Goal: Information Seeking & Learning: Learn about a topic

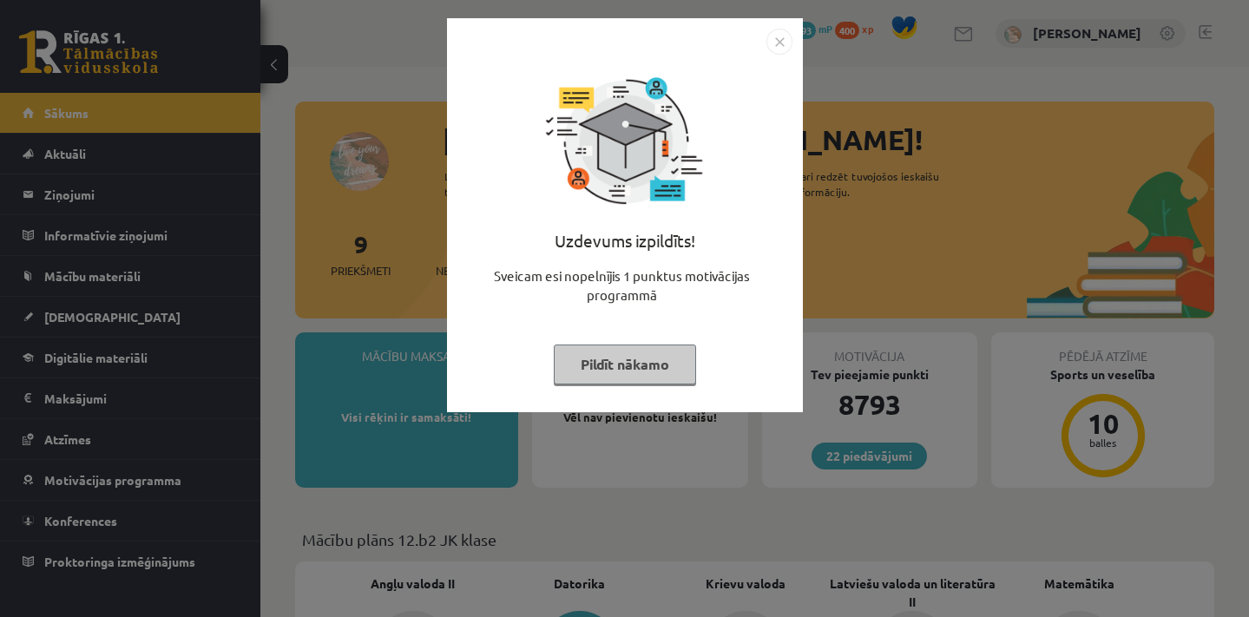
click at [628, 346] on button "Pildīt nākamo" at bounding box center [625, 365] width 142 height 40
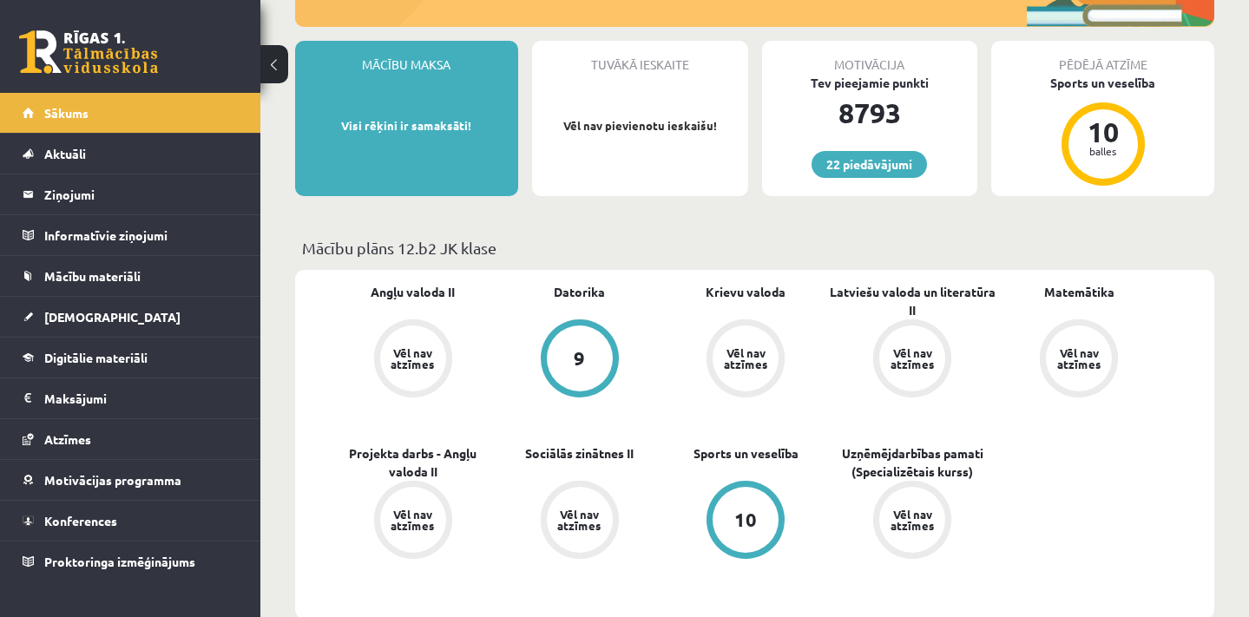
scroll to position [297, 0]
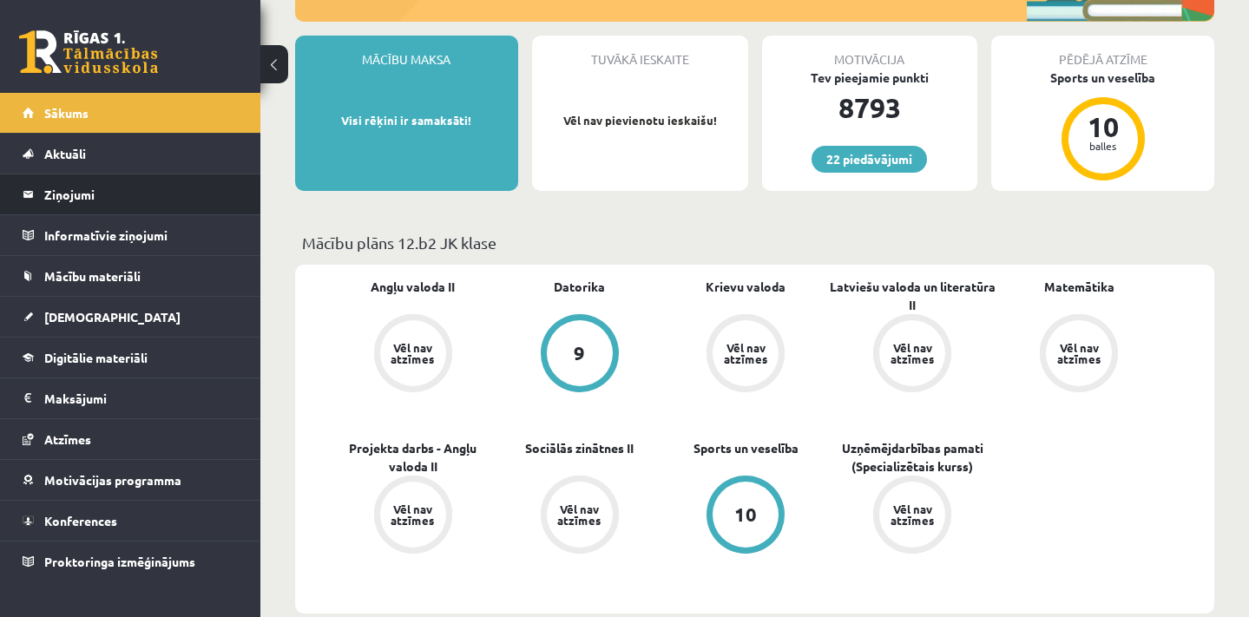
click at [76, 174] on li "Ziņojumi 0" at bounding box center [130, 195] width 260 height 42
click at [76, 194] on legend "Ziņojumi 0" at bounding box center [141, 194] width 194 height 40
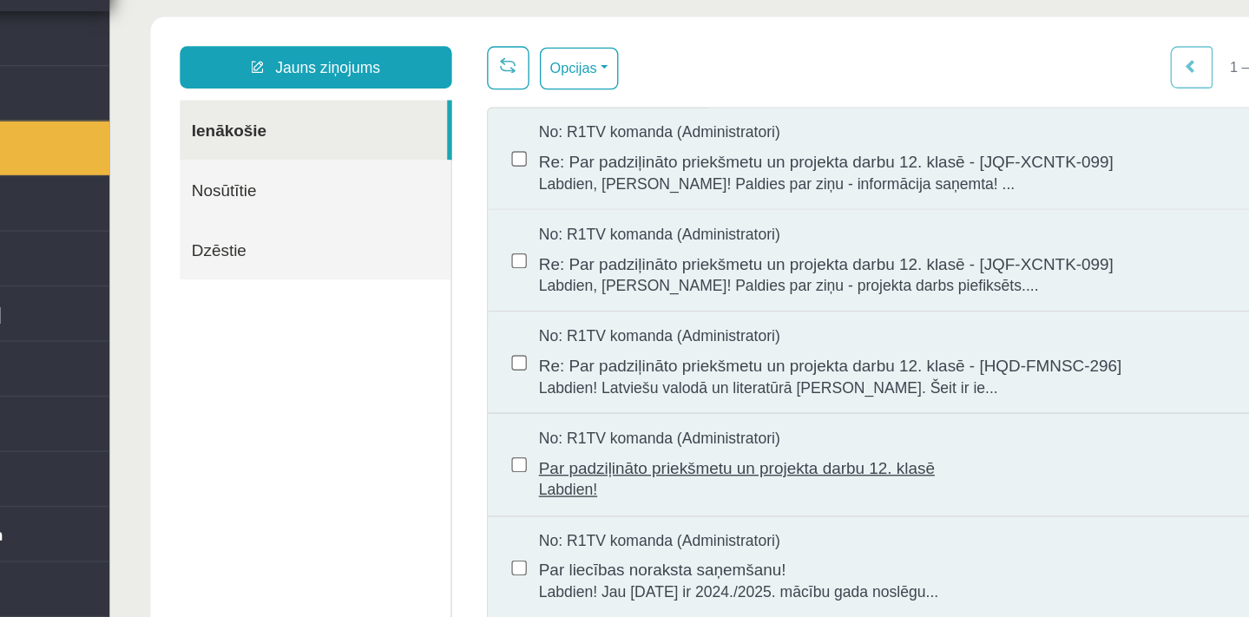
scroll to position [1, 0]
click at [529, 329] on span "Par padziļināto priekšmetu un projekta darbu 12. klasē" at bounding box center [727, 338] width 601 height 22
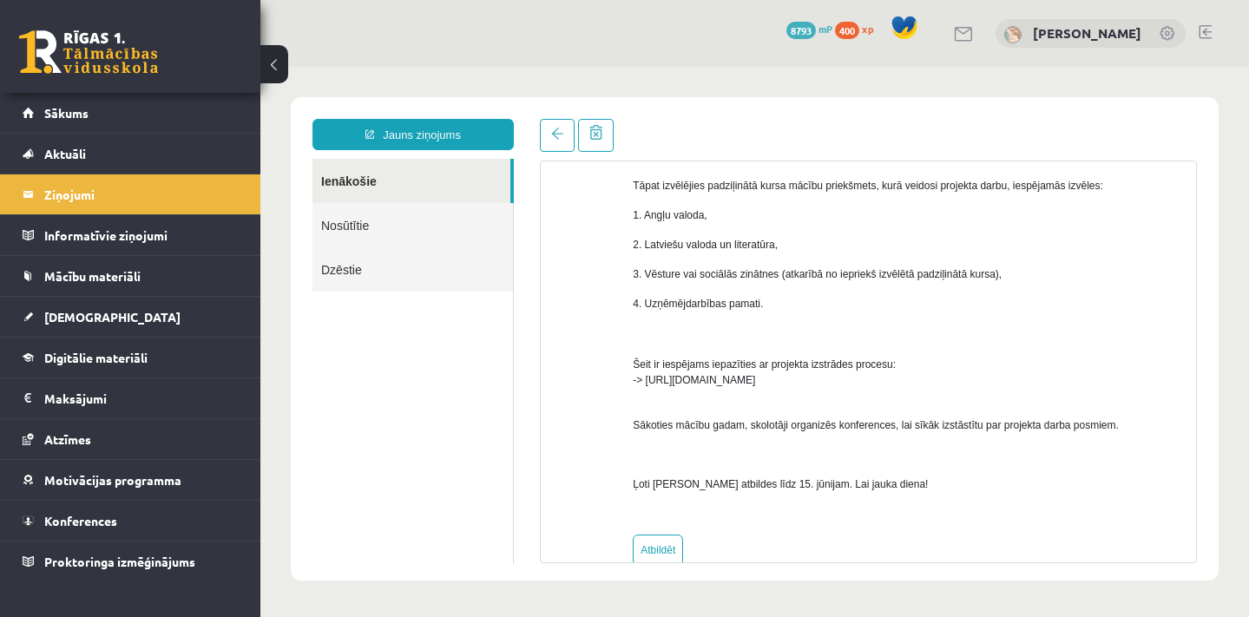
scroll to position [320, 0]
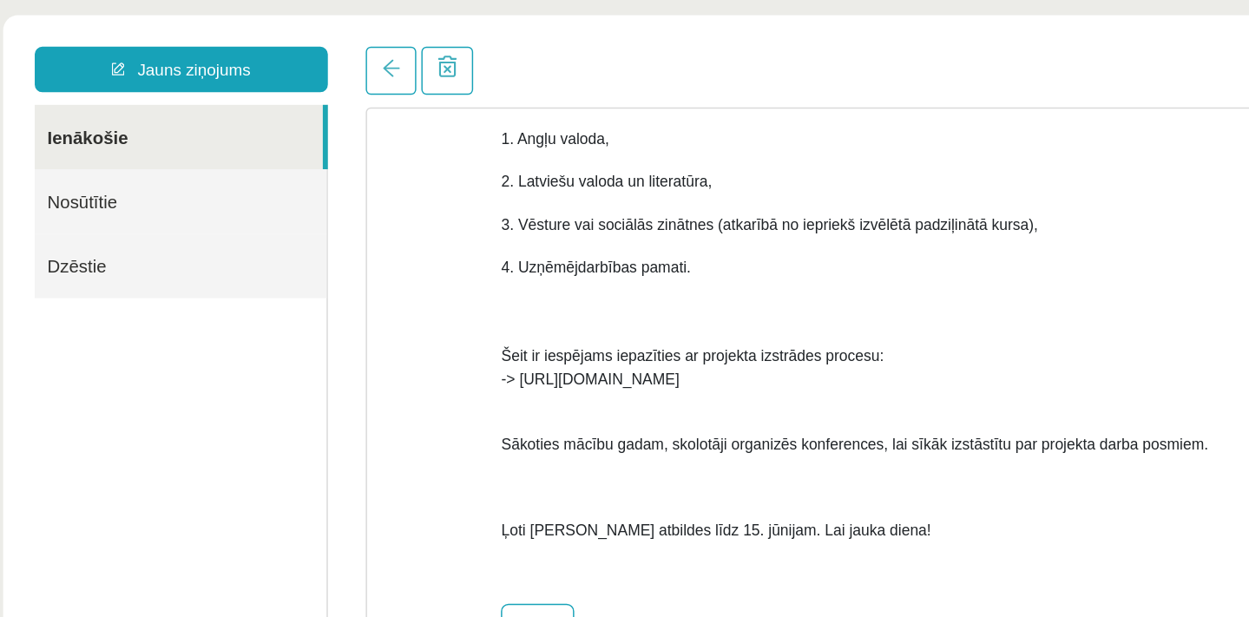
click at [485, 260] on div "Labdien! Iestājoties skolā esi norādījis, kuru padziļināto priekšmetu apgūsi un…" at bounding box center [607, 124] width 550 height 538
click at [481, 255] on span "Šeit ir iespējams iepazīties ar projekta izstrādes procesu: -> [URL][DOMAIN_NAM…" at bounding box center [463, 228] width 263 height 59
copy span "-> [URL][DOMAIN_NAME]"
